Goal: Information Seeking & Learning: Check status

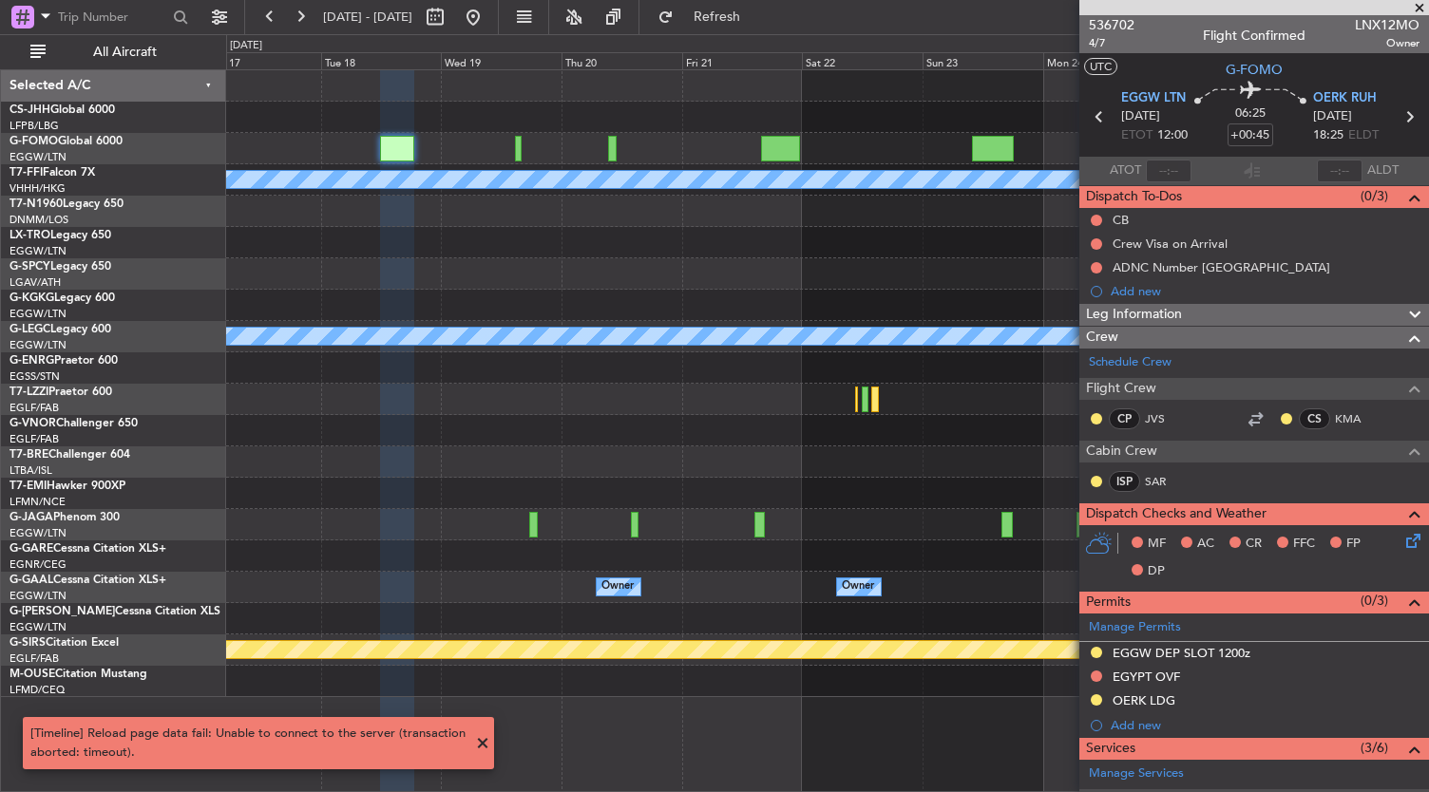
click at [376, 525] on div at bounding box center [827, 524] width 1203 height 31
click at [488, 16] on button at bounding box center [473, 17] width 30 height 30
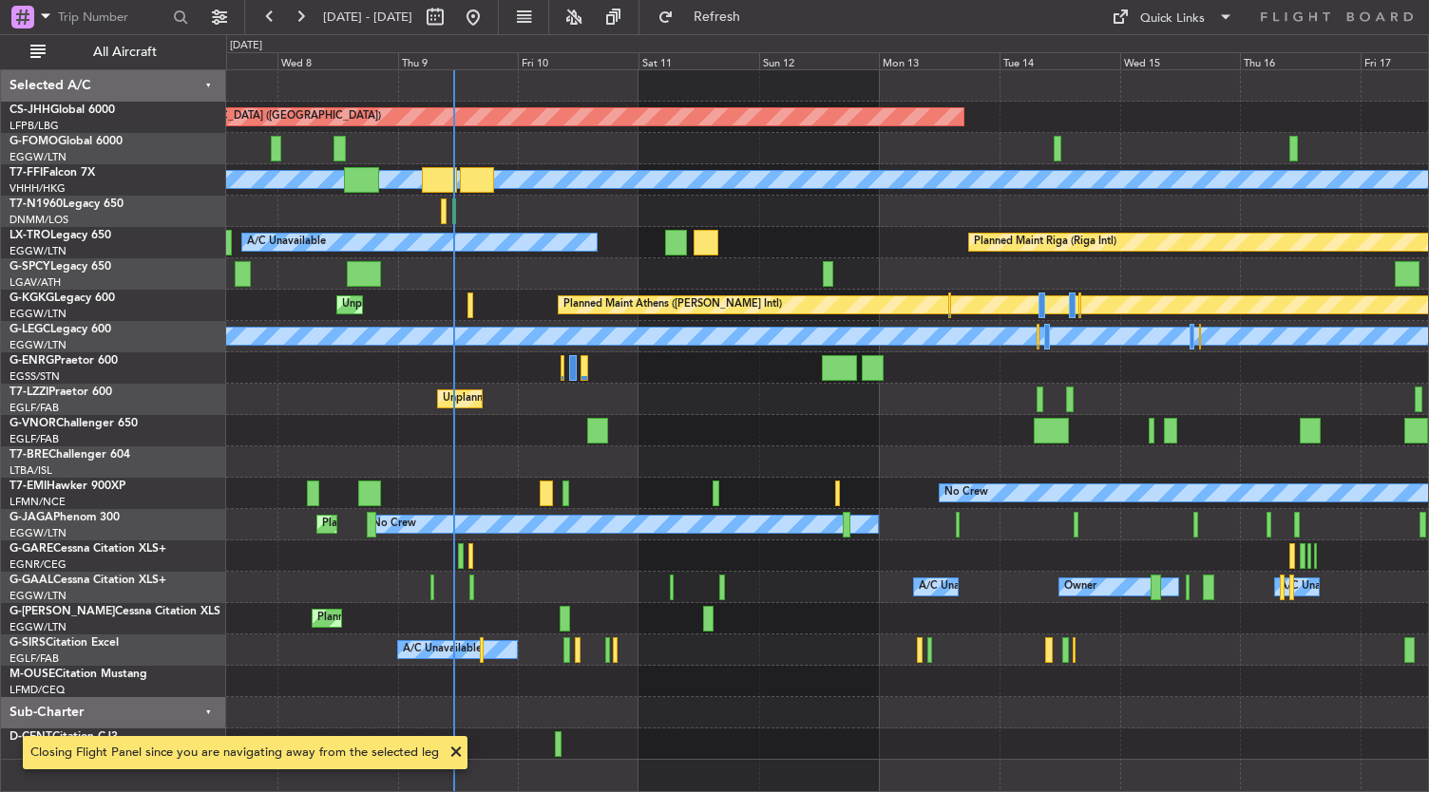
click at [707, 408] on div "Unplanned Maint [GEOGRAPHIC_DATA] ([GEOGRAPHIC_DATA])" at bounding box center [827, 399] width 1203 height 31
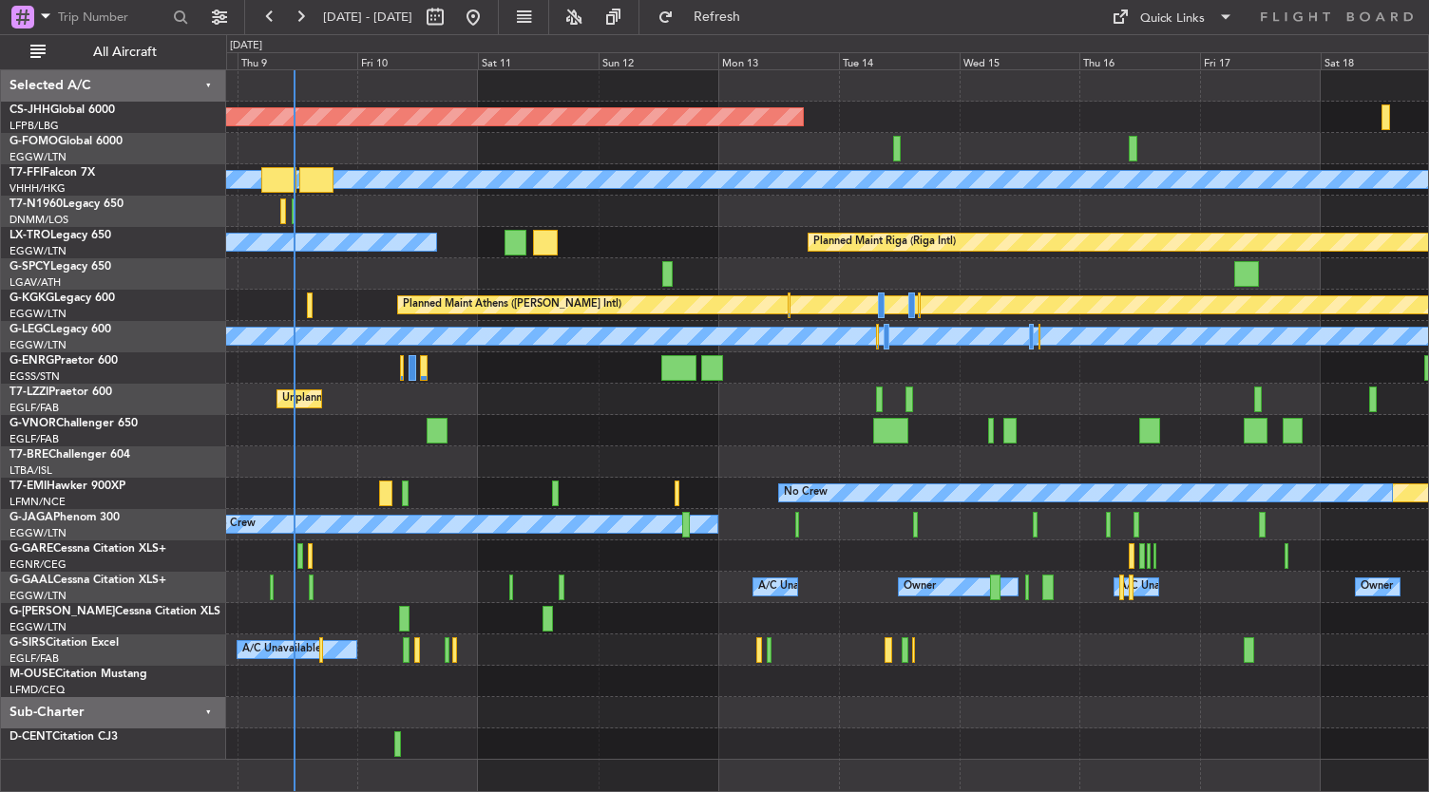
click at [620, 356] on div "Planned Maint [GEOGRAPHIC_DATA] ([GEOGRAPHIC_DATA]) Planned Maint Geneva ([GEOG…" at bounding box center [827, 415] width 1203 height 690
click at [637, 732] on div at bounding box center [827, 744] width 1203 height 31
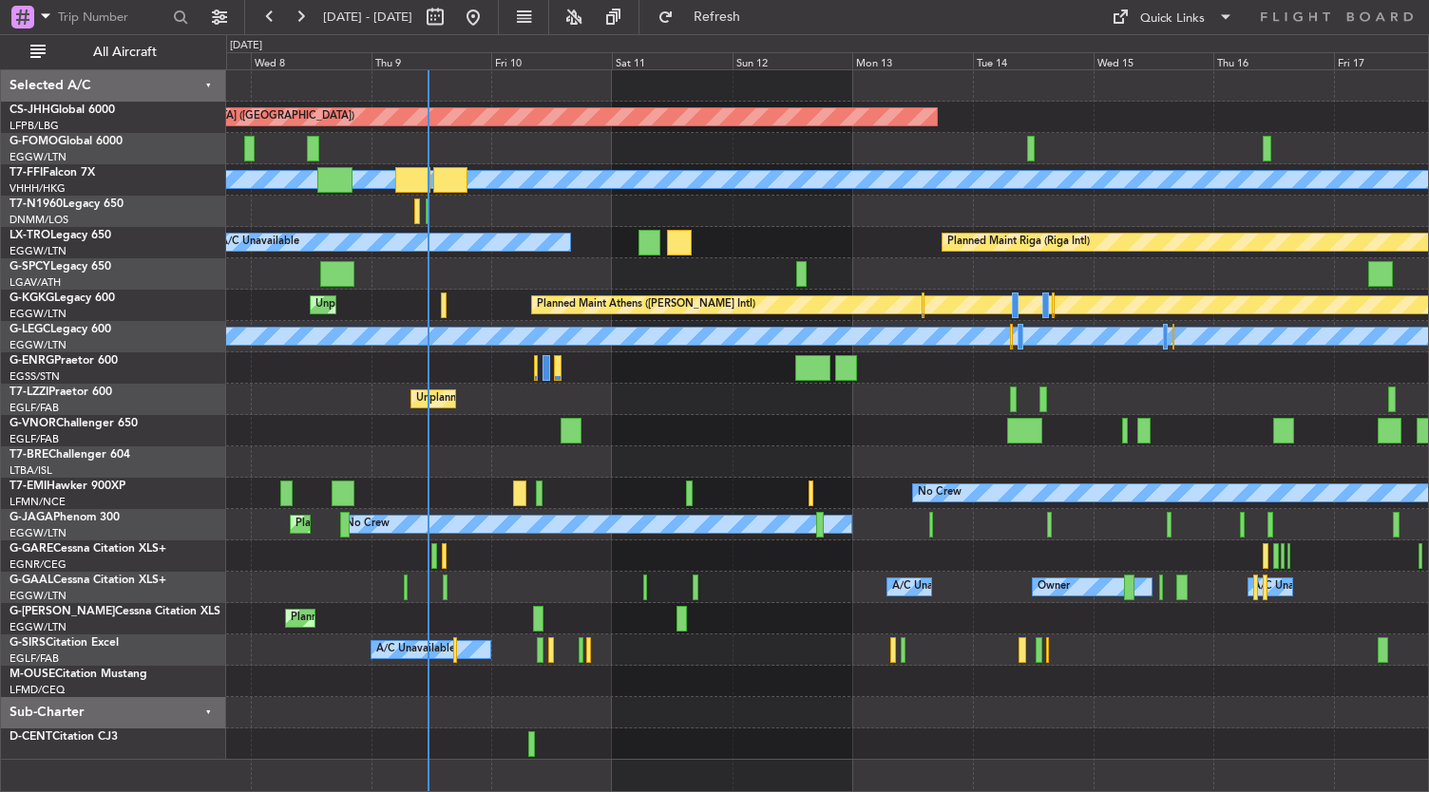
click at [695, 736] on div at bounding box center [827, 744] width 1203 height 31
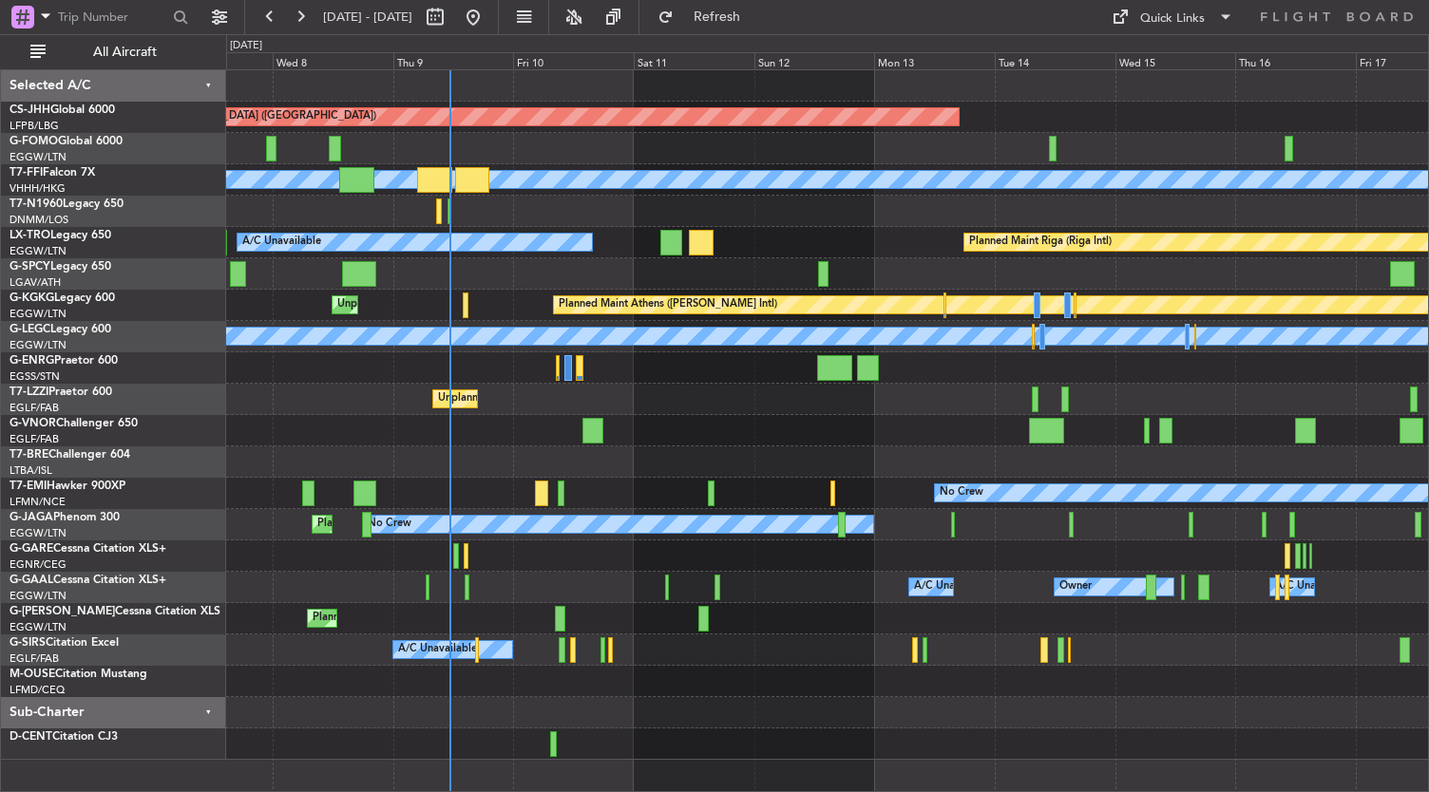
click at [718, 791] on html "[DATE] - [DATE] Refresh Quick Links All Aircraft Planned Maint [GEOGRAPHIC_DATA…" at bounding box center [714, 396] width 1429 height 792
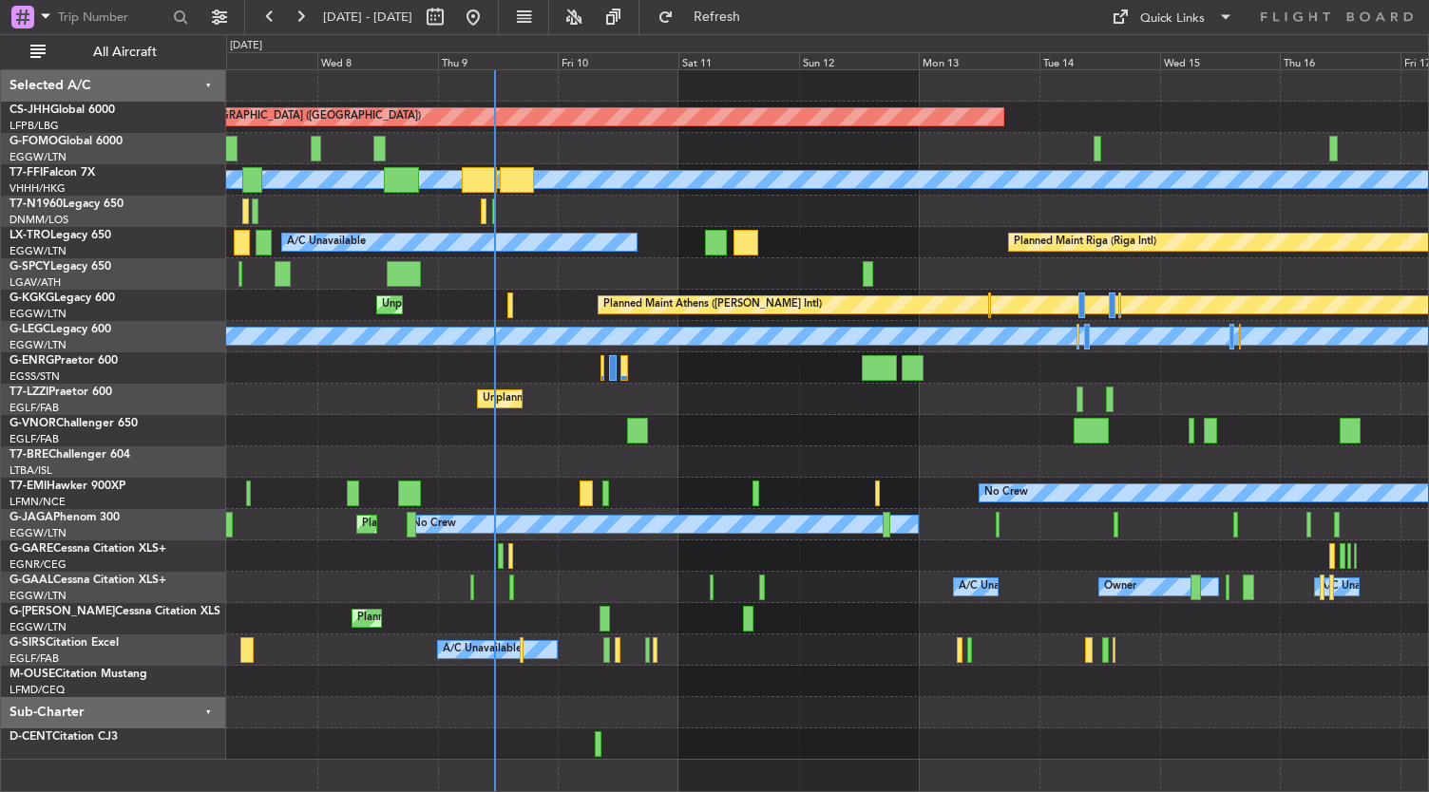
click at [812, 738] on div at bounding box center [827, 744] width 1203 height 31
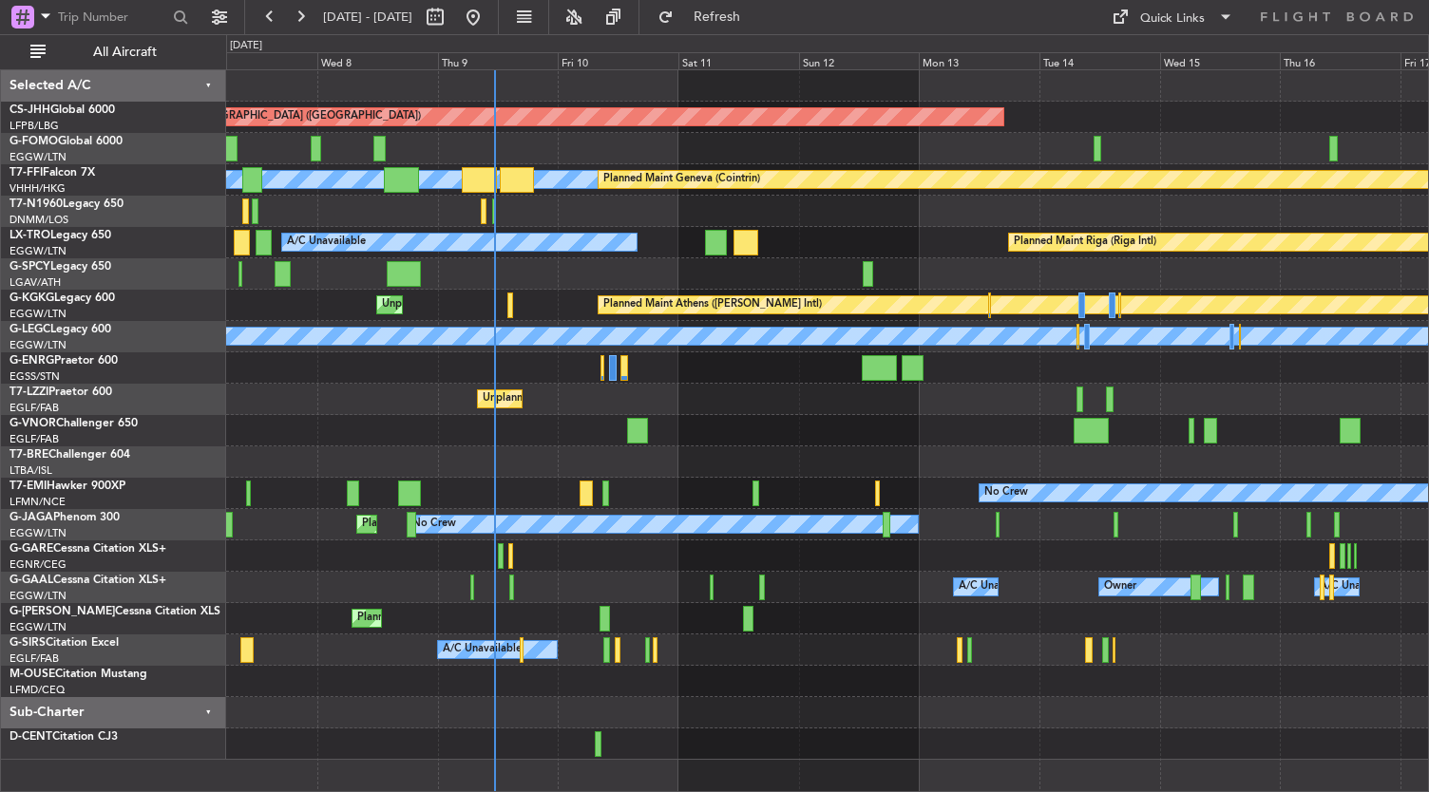
click at [792, 746] on div at bounding box center [827, 744] width 1203 height 31
click at [551, 768] on div "Planned Maint [GEOGRAPHIC_DATA] ([GEOGRAPHIC_DATA]) [PERSON_NAME] [PERSON_NAME]…" at bounding box center [828, 431] width 1204 height 724
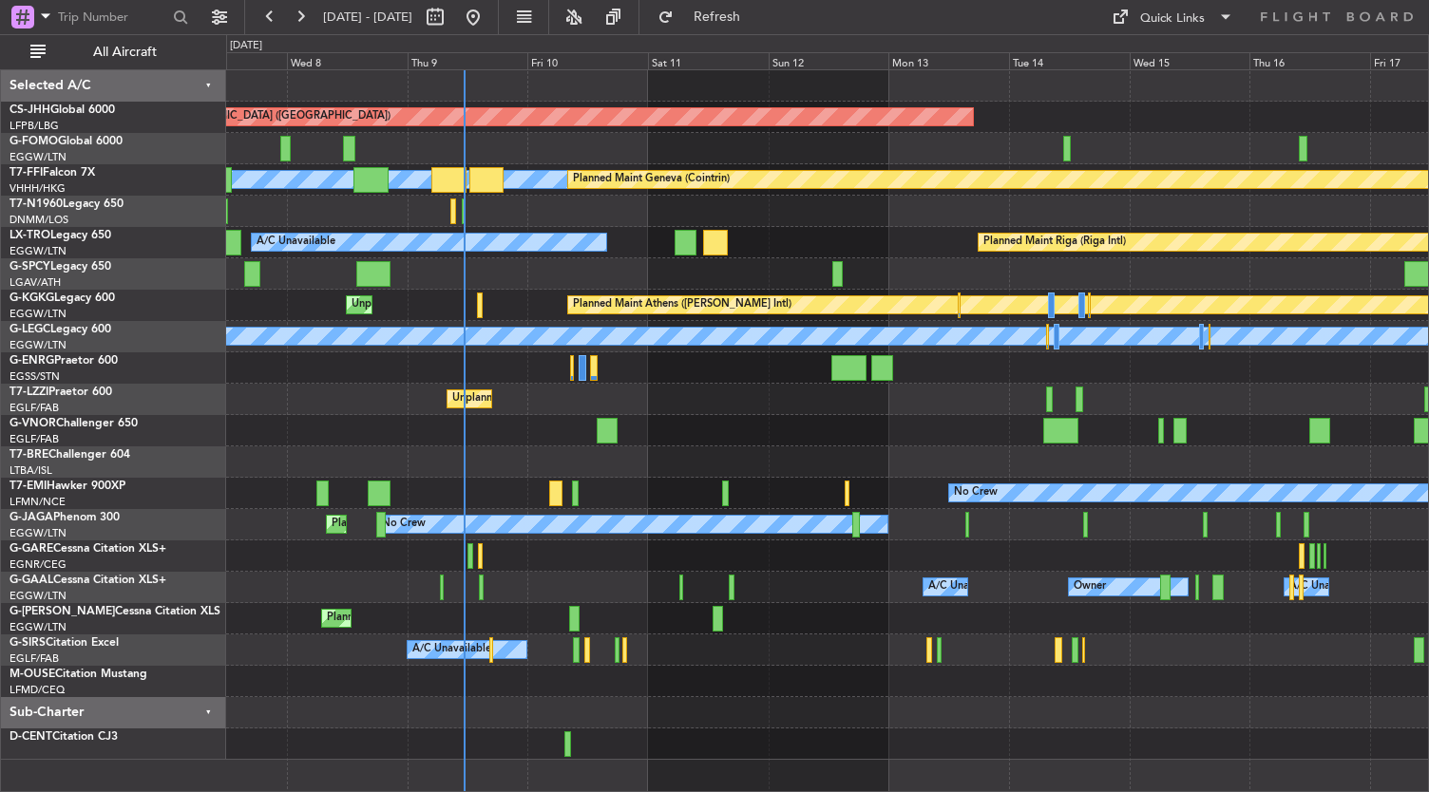
click at [488, 778] on div "Planned Maint [GEOGRAPHIC_DATA] ([GEOGRAPHIC_DATA]) [PERSON_NAME] [PERSON_NAME]…" at bounding box center [828, 431] width 1204 height 724
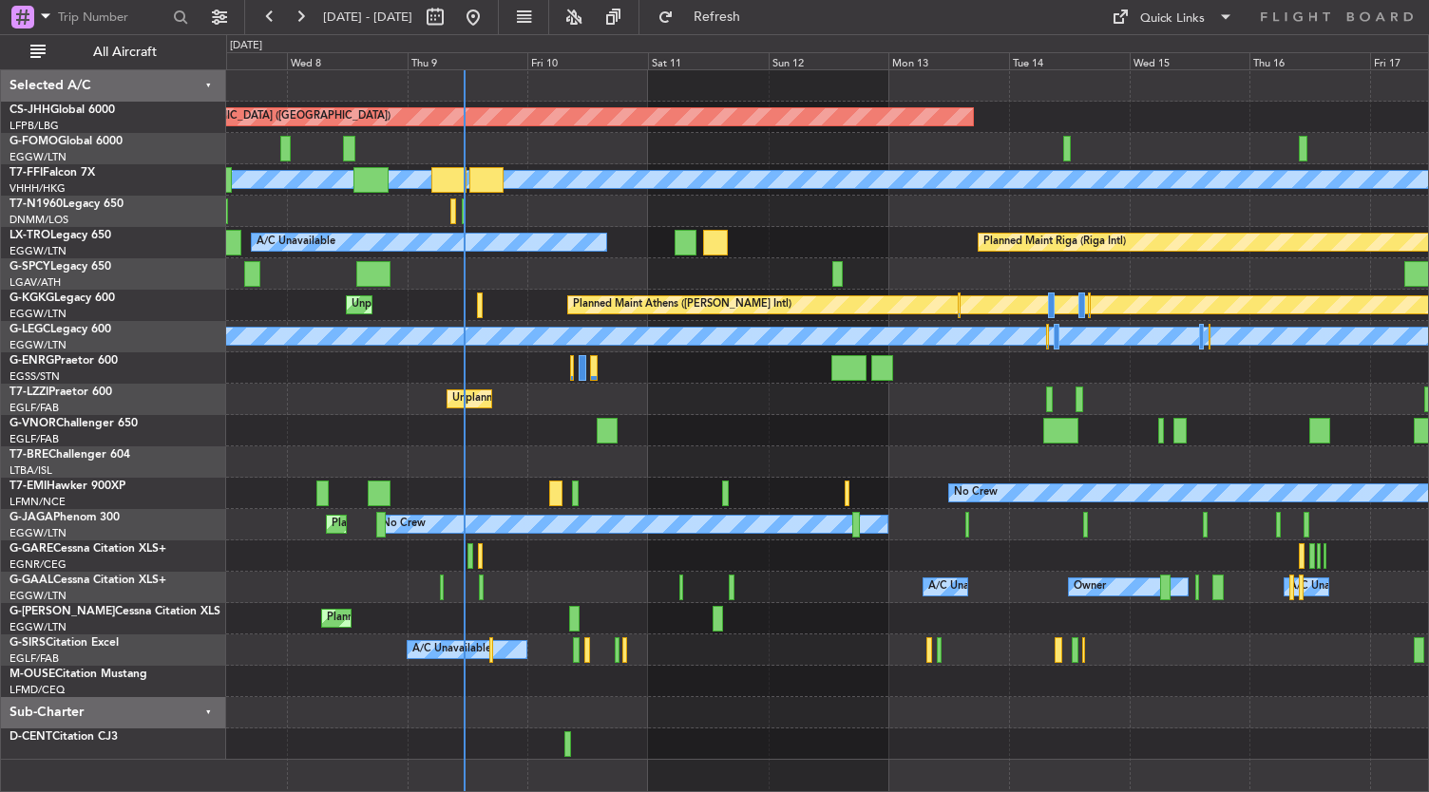
click at [566, 396] on div "Planned Maint [GEOGRAPHIC_DATA] ([GEOGRAPHIC_DATA]) Planned Maint Geneva ([GEOG…" at bounding box center [827, 415] width 1203 height 690
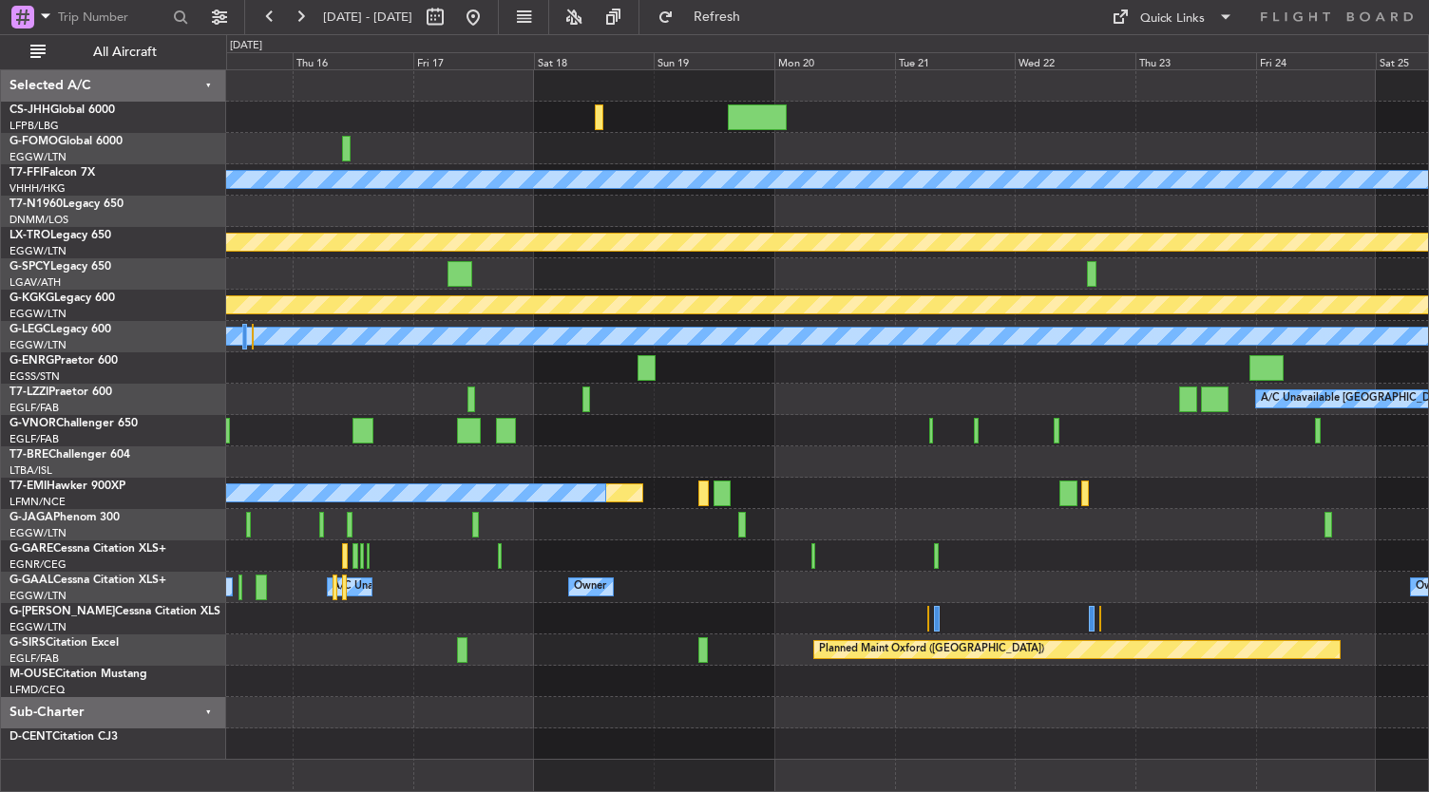
click at [347, 190] on div "Planned Maint [GEOGRAPHIC_DATA] ([GEOGRAPHIC_DATA]) Planned Maint Geneva ([GEOG…" at bounding box center [827, 415] width 1203 height 690
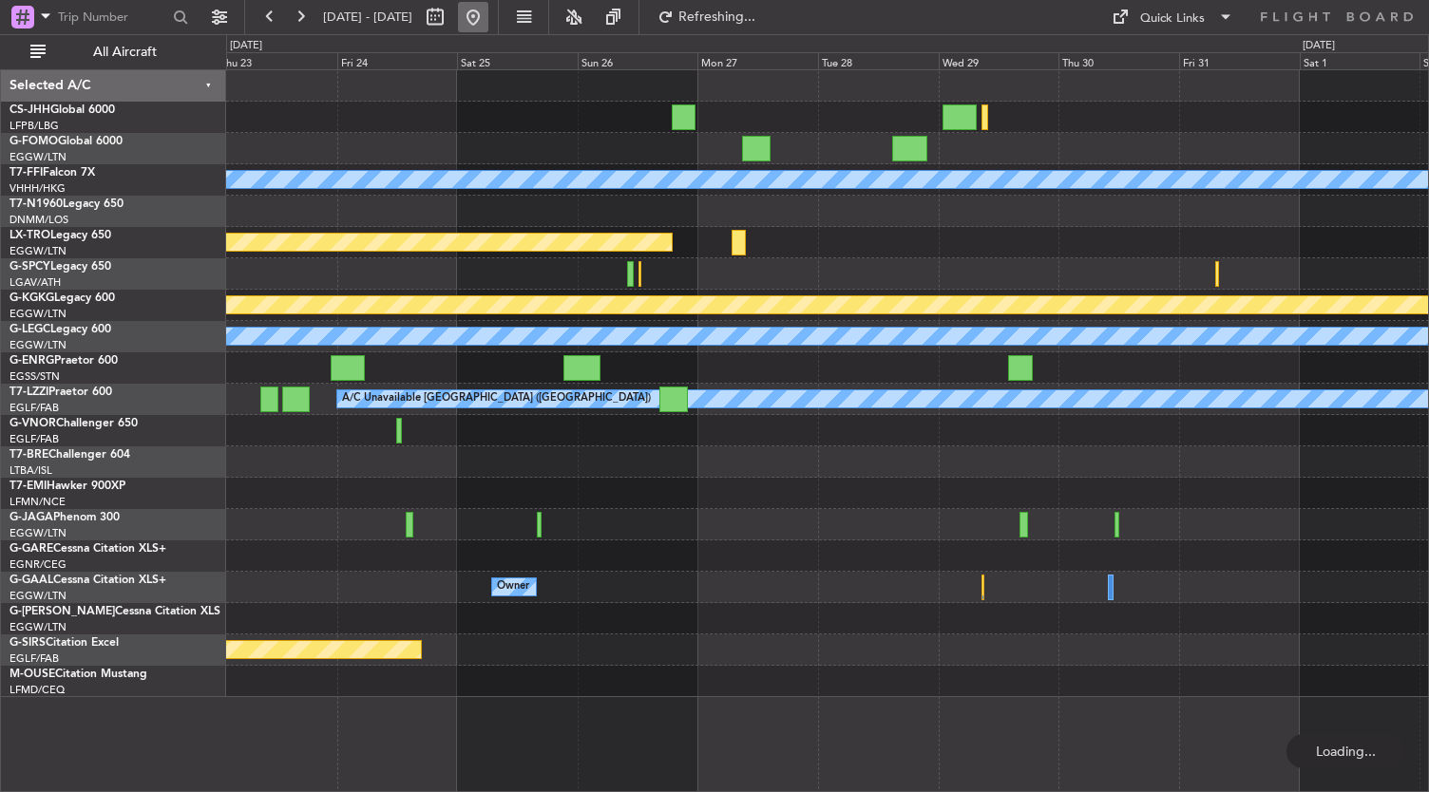
click at [488, 26] on button at bounding box center [473, 17] width 30 height 30
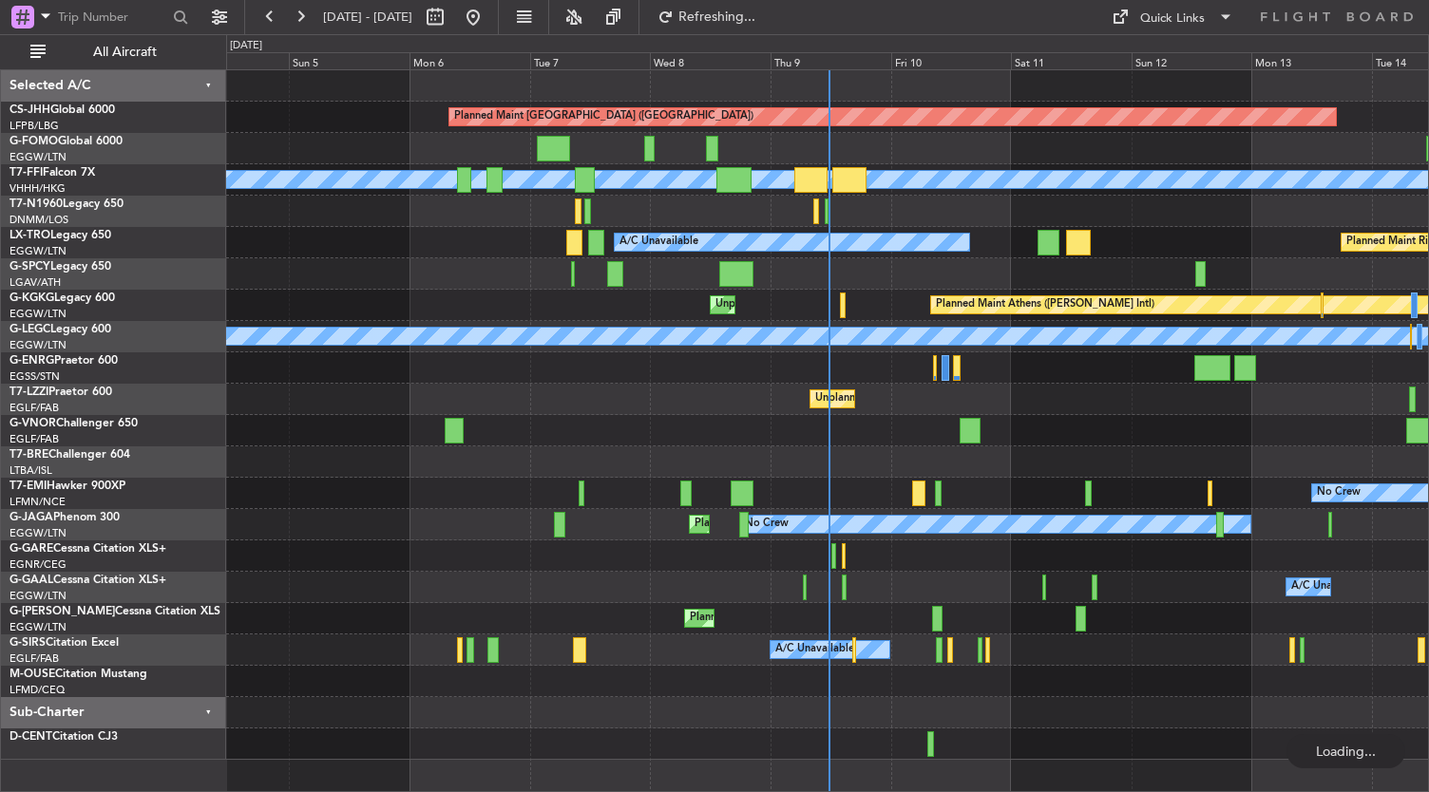
click at [786, 231] on div "A/C Unavailable Planned Maint [GEOGRAPHIC_DATA] (Riga Intl)" at bounding box center [827, 242] width 1203 height 31
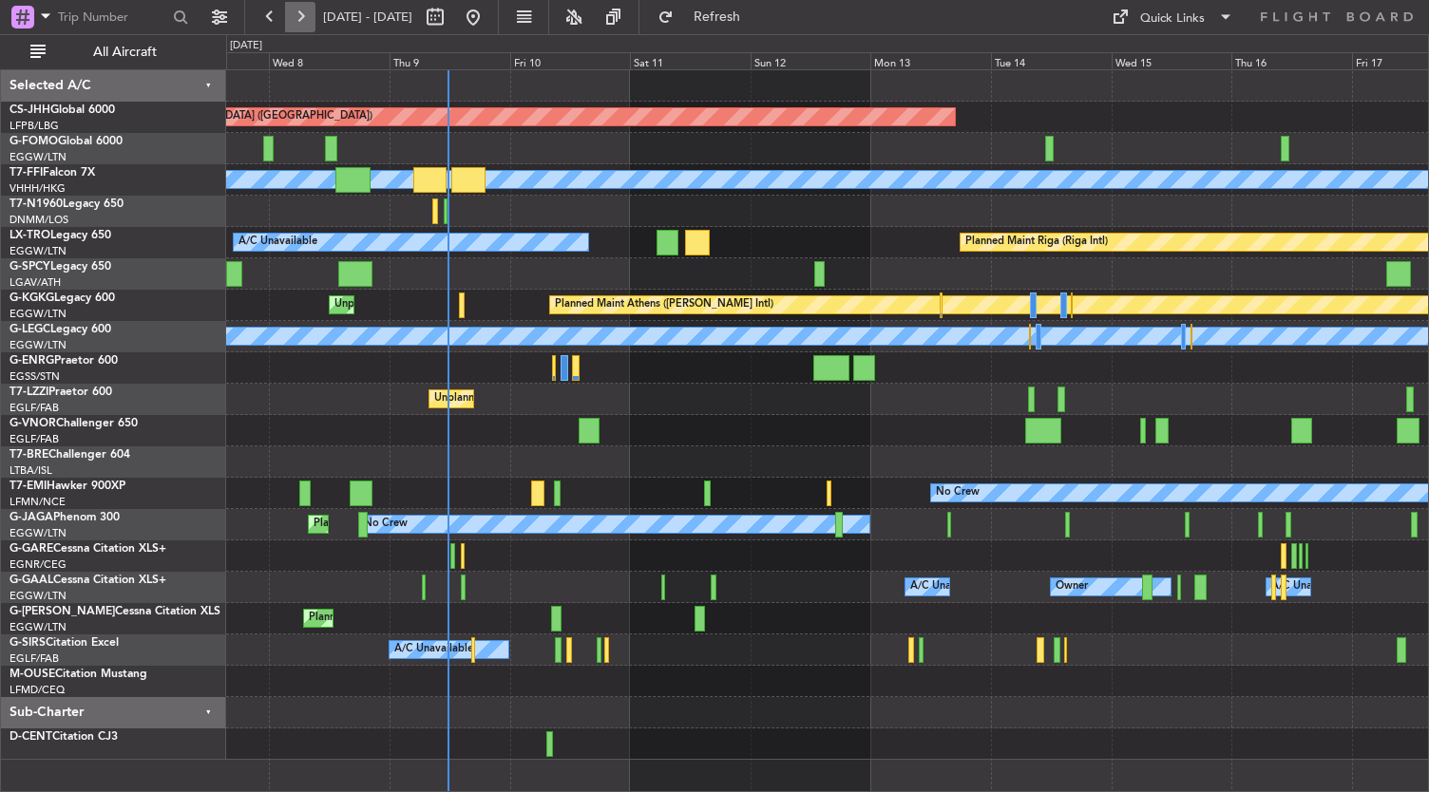
click at [300, 14] on button at bounding box center [300, 17] width 30 height 30
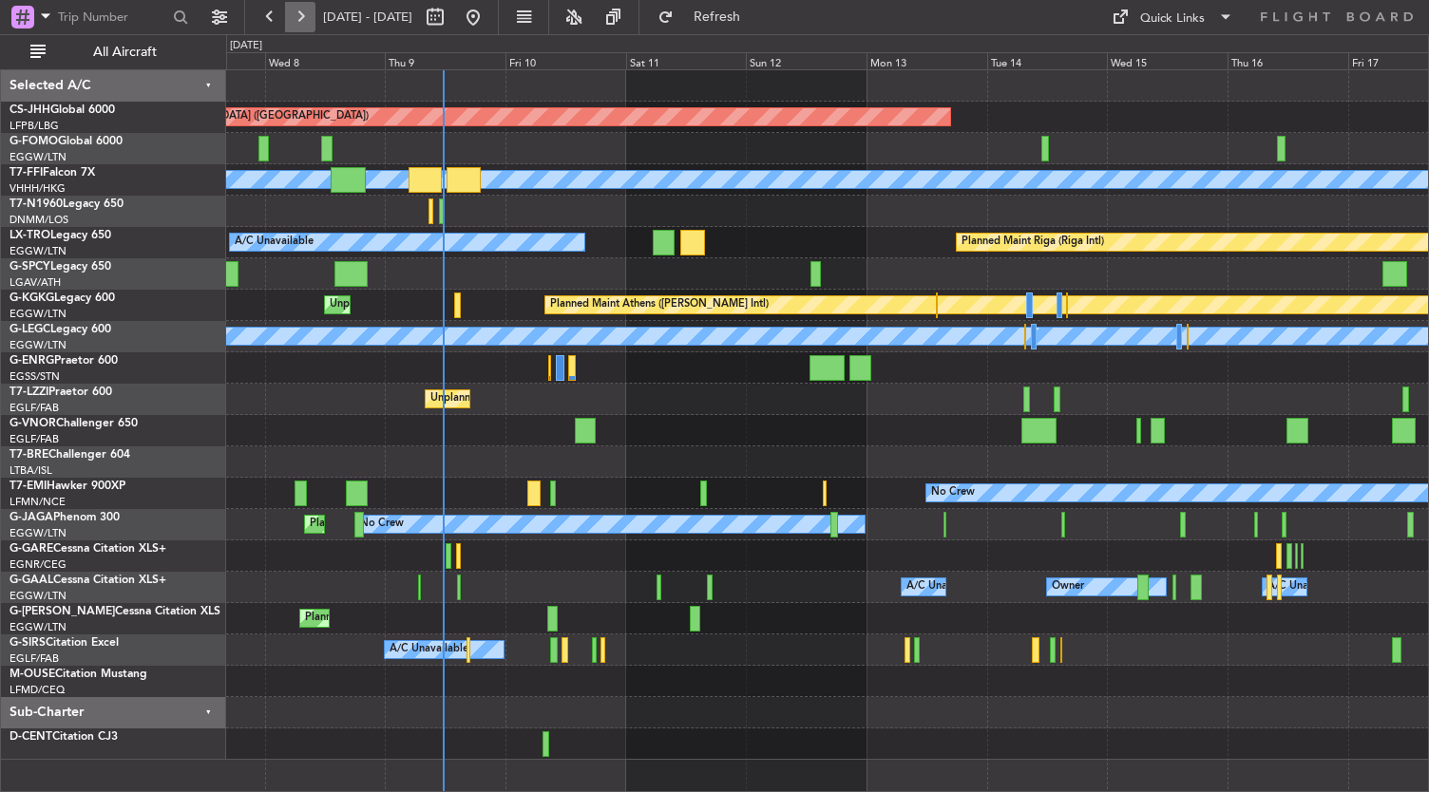
click at [300, 14] on button at bounding box center [300, 17] width 30 height 30
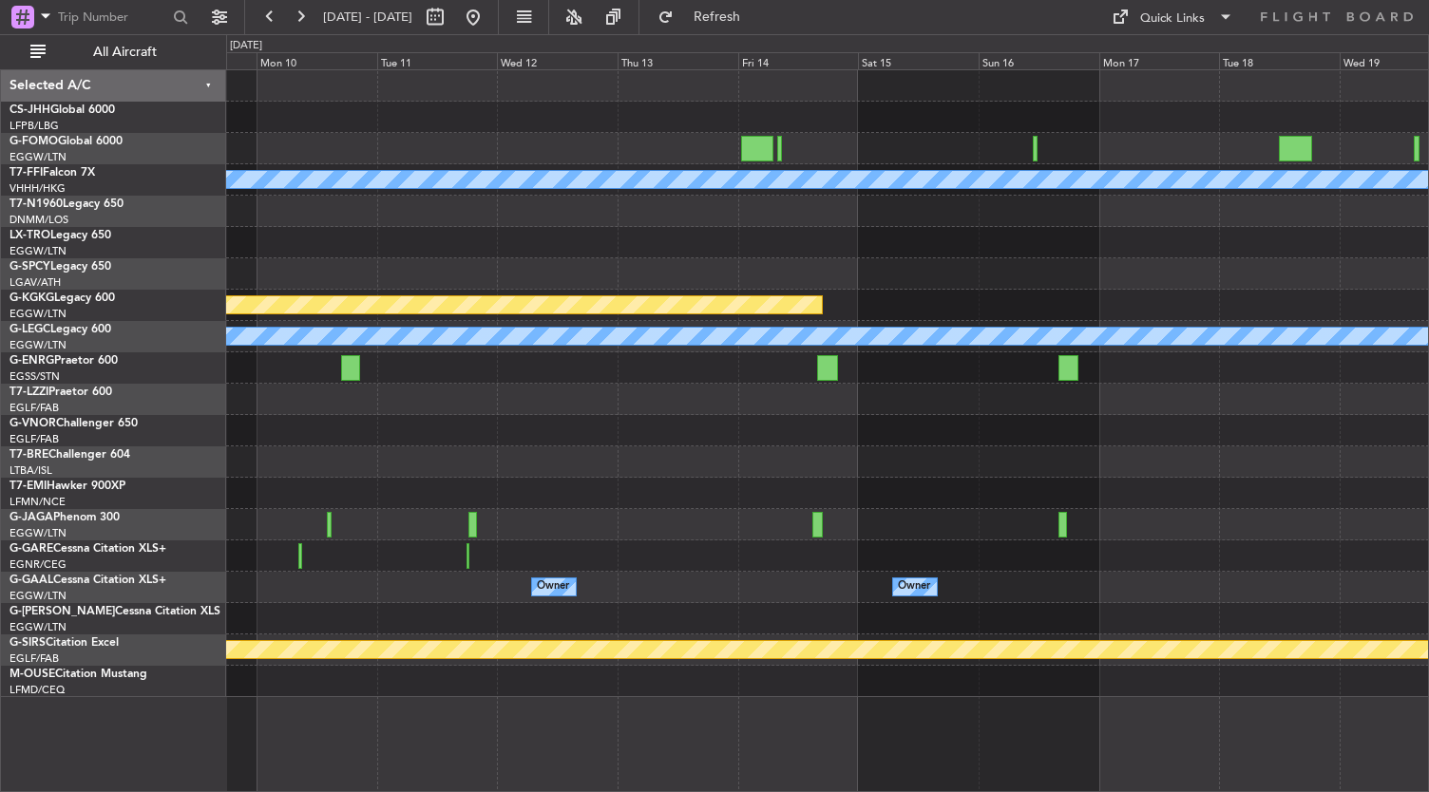
click at [0, 295] on div "Planned Maint Geneva (Cointrin) [PERSON_NAME] [PERSON_NAME] Planned Maint [GEOG…" at bounding box center [714, 413] width 1429 height 758
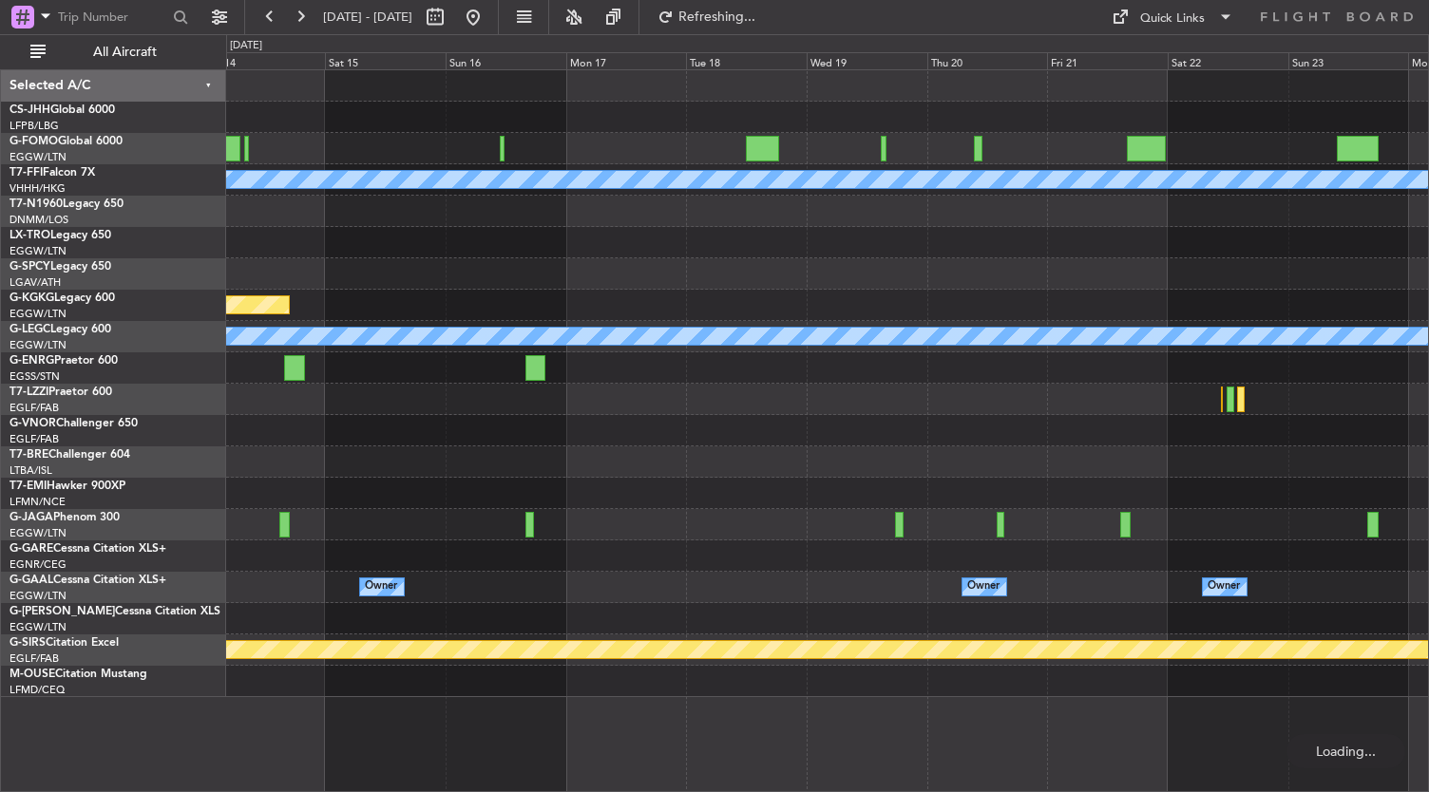
click at [602, 238] on div "Planned Maint Geneva (Cointrin) [PERSON_NAME] [PERSON_NAME] Planned Maint [GEOG…" at bounding box center [827, 383] width 1203 height 627
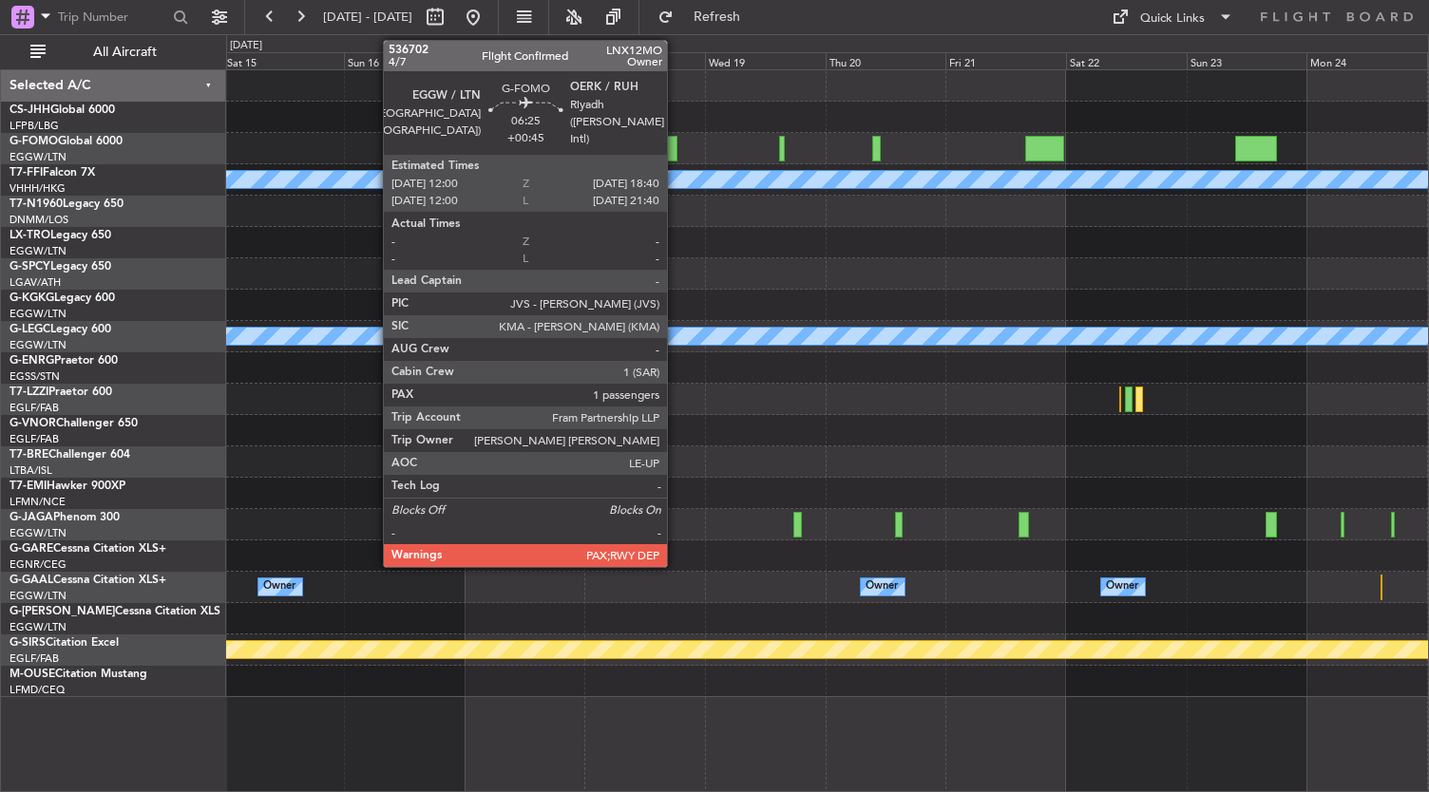
click at [671, 145] on div at bounding box center [661, 149] width 34 height 26
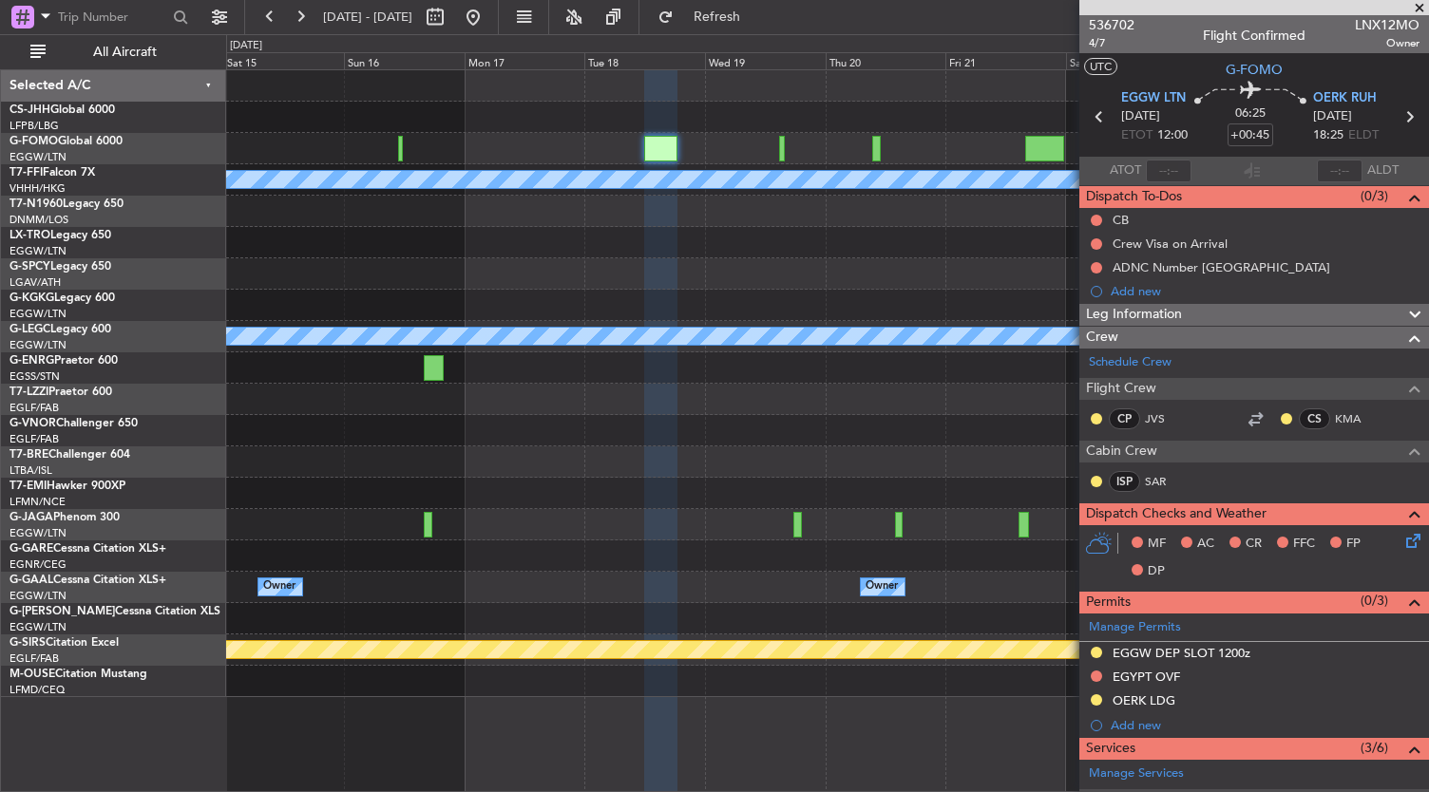
click at [728, 404] on div at bounding box center [827, 399] width 1203 height 31
click at [716, 229] on div at bounding box center [827, 242] width 1203 height 31
click at [700, 399] on div at bounding box center [827, 399] width 1203 height 31
click at [631, 530] on div at bounding box center [827, 524] width 1203 height 31
click at [668, 502] on div at bounding box center [827, 493] width 1203 height 31
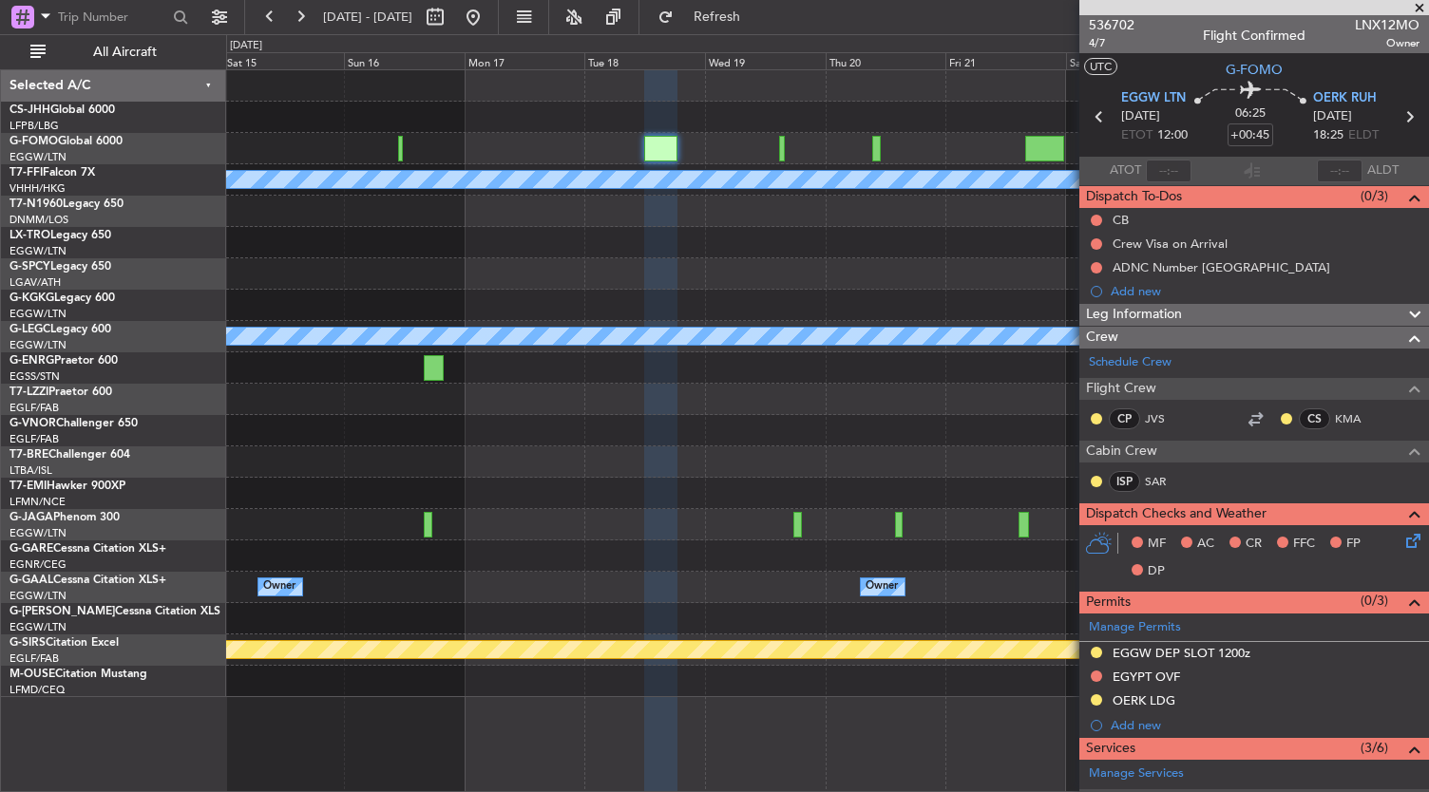
click at [619, 523] on div at bounding box center [827, 524] width 1203 height 31
click at [711, 709] on div "Planned Maint Geneva (Cointrin) [PERSON_NAME] [PERSON_NAME] Planned Maint [GEOG…" at bounding box center [828, 431] width 1204 height 724
click at [1119, 28] on span "536702" at bounding box center [1112, 25] width 46 height 20
